Goal: Find specific page/section: Find specific page/section

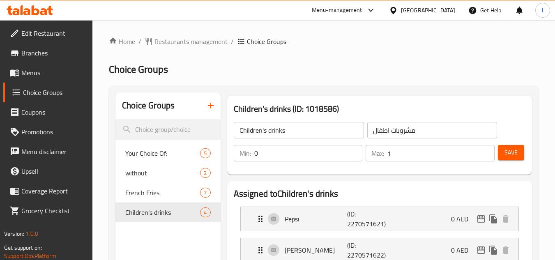
scroll to position [380, 0]
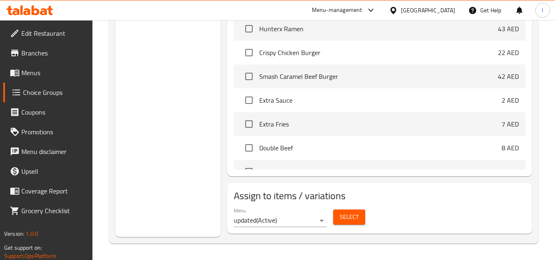
click at [426, 15] on div "[GEOGRAPHIC_DATA]" at bounding box center [421, 10] width 79 height 20
drag, startPoint x: 412, startPoint y: 5, endPoint x: 382, endPoint y: 46, distance: 51.3
click at [412, 5] on div "[GEOGRAPHIC_DATA]" at bounding box center [421, 10] width 79 height 20
click at [402, 3] on div "[GEOGRAPHIC_DATA]" at bounding box center [421, 10] width 79 height 20
click at [395, 11] on icon at bounding box center [393, 10] width 6 height 7
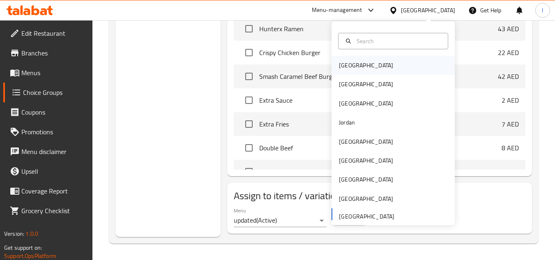
click at [359, 64] on div "[GEOGRAPHIC_DATA]" at bounding box center [392, 65] width 123 height 19
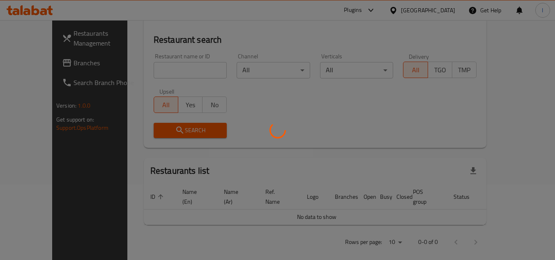
scroll to position [362, 0]
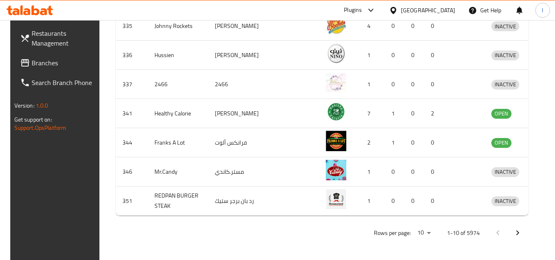
click at [401, 6] on div at bounding box center [395, 10] width 12 height 9
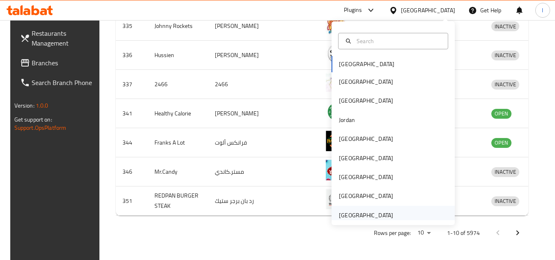
click at [341, 213] on div "[GEOGRAPHIC_DATA]" at bounding box center [366, 215] width 54 height 9
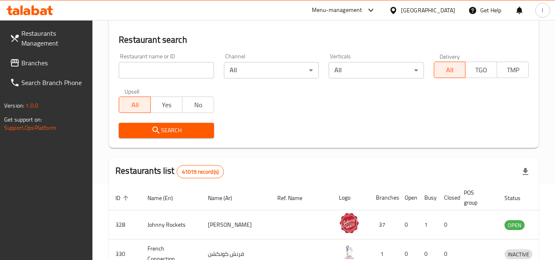
scroll to position [362, 0]
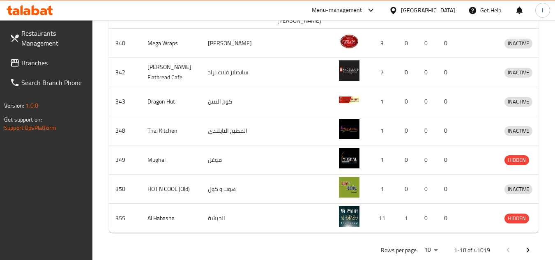
click at [13, 58] on icon at bounding box center [15, 63] width 10 height 10
